Goal: Information Seeking & Learning: Find specific page/section

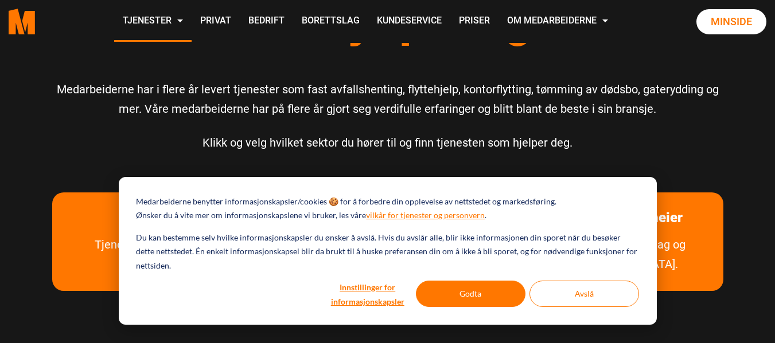
scroll to position [73, 0]
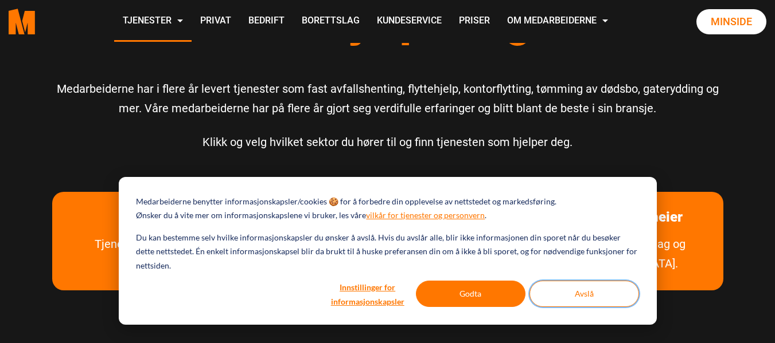
click at [554, 290] on button "Avslå" at bounding box center [584, 294] width 110 height 26
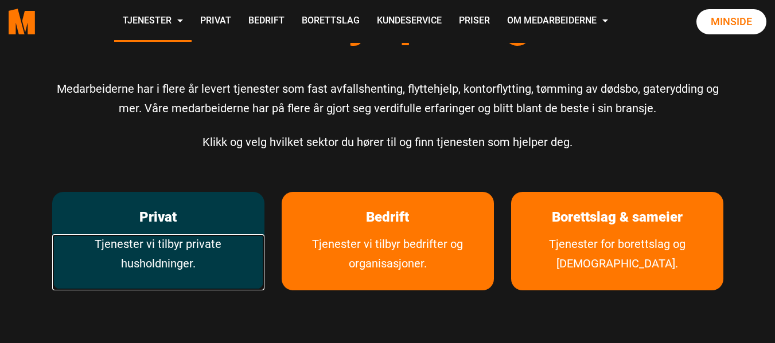
click at [164, 235] on link "Tjenester vi tilbyr private husholdninger." at bounding box center [158, 263] width 212 height 56
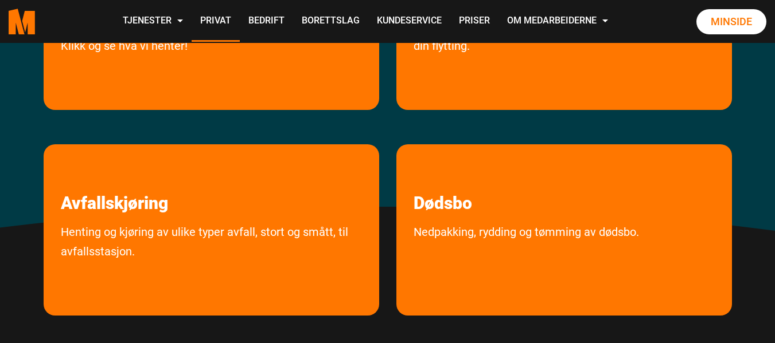
scroll to position [368, 0]
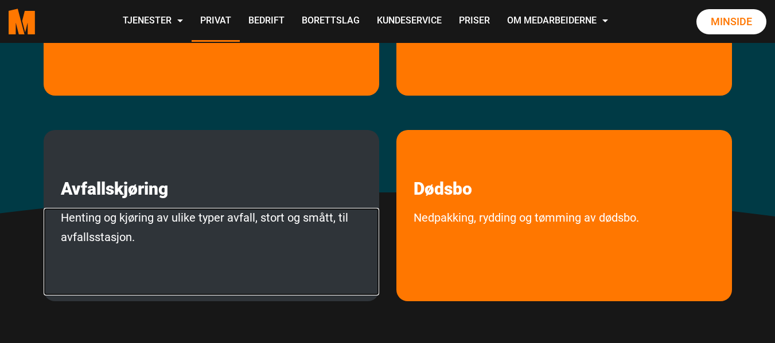
click at [68, 252] on link "Henting og kjøring av ulike typer avfall, stort og smått, til avfallsstasjon." at bounding box center [211, 252] width 335 height 88
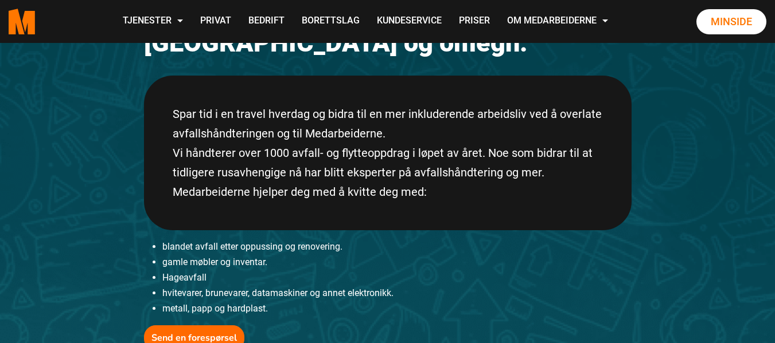
scroll to position [219, 0]
click at [484, 18] on link "Priser" at bounding box center [474, 21] width 48 height 41
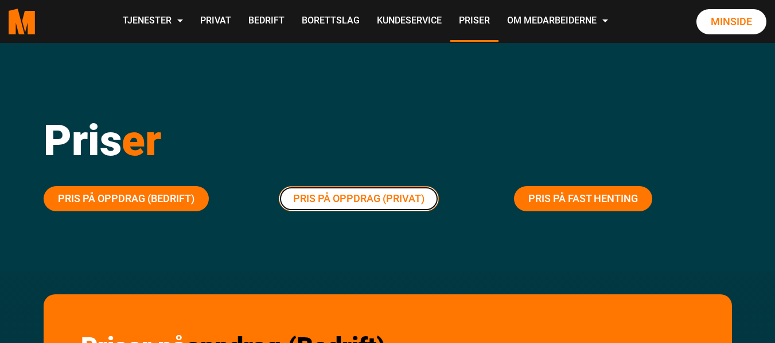
click at [318, 193] on link "Pris på oppdrag (Privat)" at bounding box center [359, 198] width 160 height 25
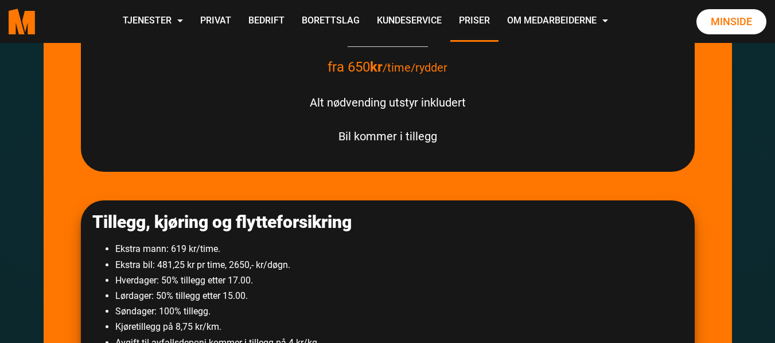
scroll to position [1815, 0]
